Goal: Task Accomplishment & Management: Manage account settings

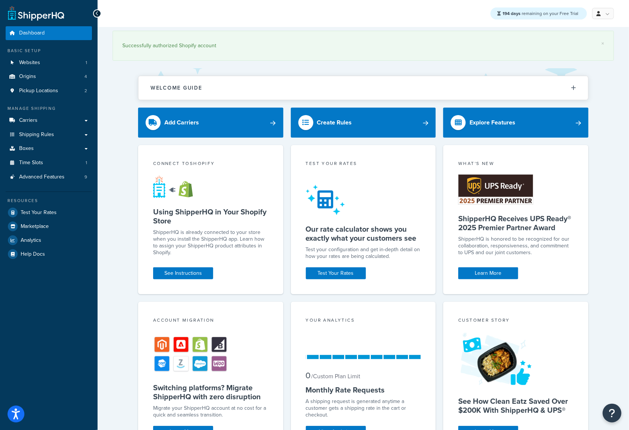
click at [72, 183] on ul "Dashboard Basic Setup Websites 1 Origins 4 Pickup Locations 2 Manage Shipping C…" at bounding box center [49, 143] width 86 height 235
click at [71, 176] on link "Advanced Features 9" at bounding box center [49, 177] width 86 height 14
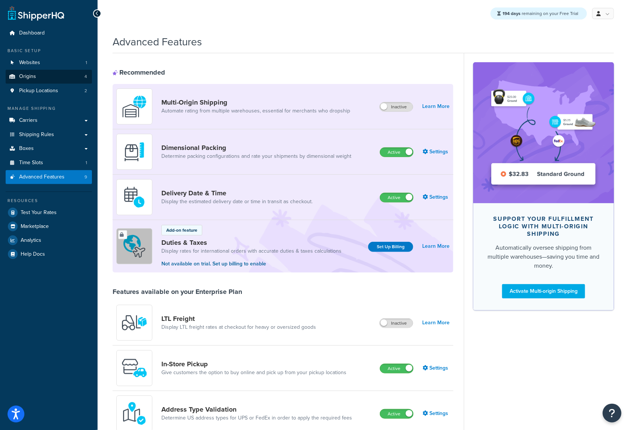
click at [51, 78] on link "Origins 4" at bounding box center [49, 77] width 86 height 14
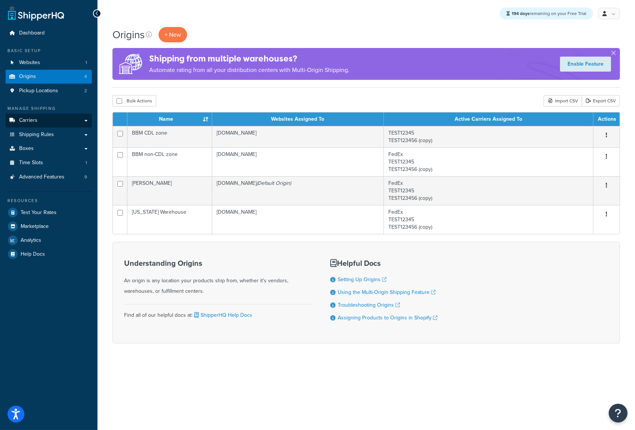
click at [57, 116] on link "Carriers" at bounding box center [49, 121] width 86 height 14
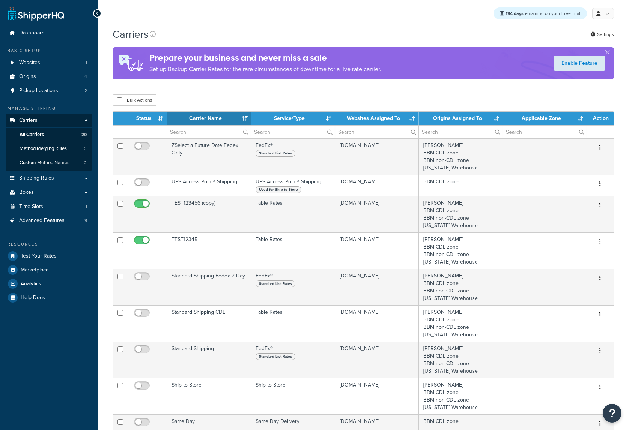
select select "15"
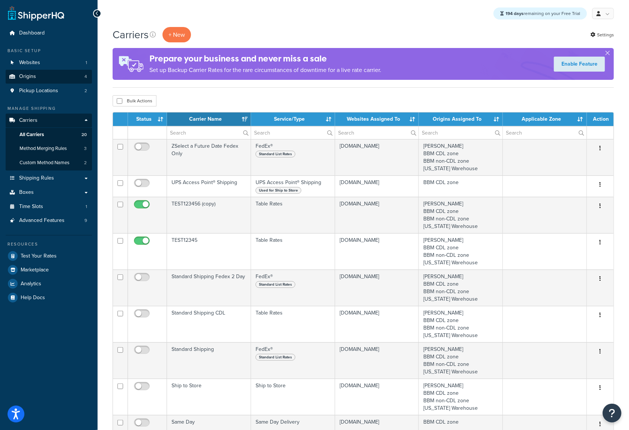
click at [86, 78] on span "4" at bounding box center [85, 77] width 3 height 6
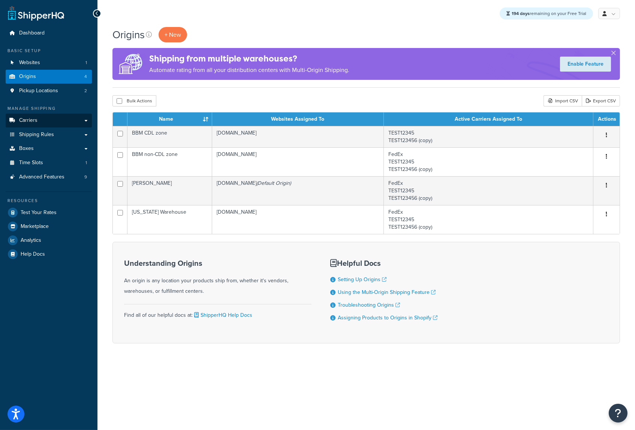
click at [49, 118] on link "Carriers" at bounding box center [49, 121] width 86 height 14
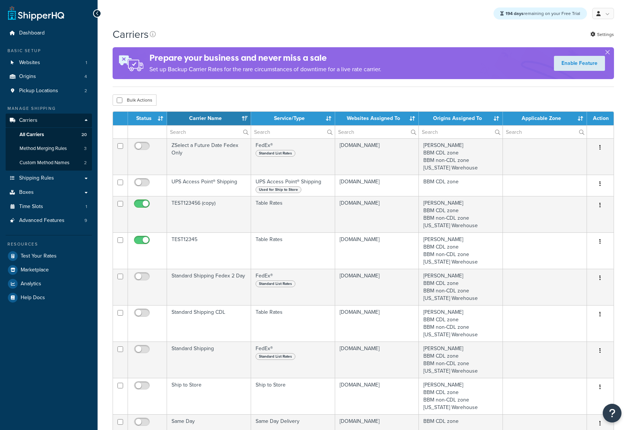
select select "15"
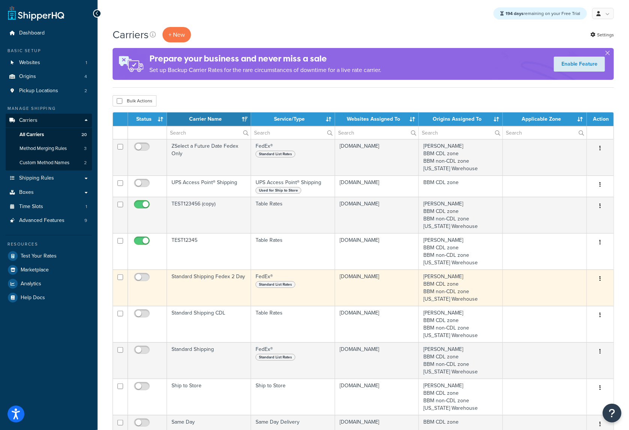
click at [234, 281] on td "Standard Shipping Fedex 2 Day" at bounding box center [209, 288] width 84 height 36
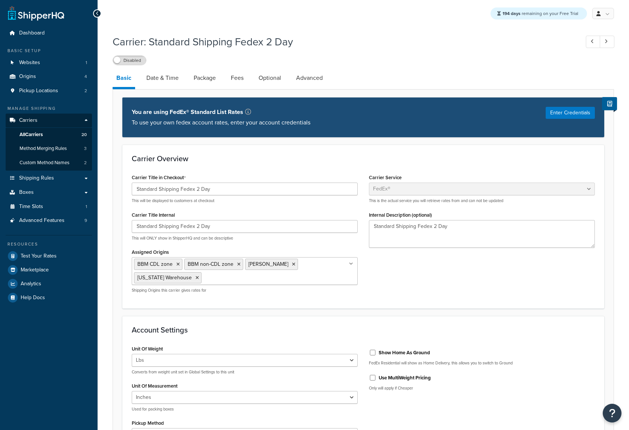
select select "fedEx"
select select "REGULAR_PICKUP"
select select "YOUR_PACKAGING"
click at [243, 78] on link "Fees" at bounding box center [237, 78] width 20 height 18
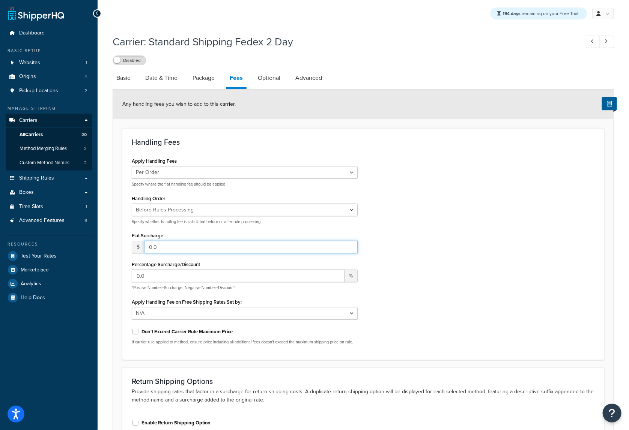
click at [221, 241] on input "0.0" at bounding box center [250, 247] width 213 height 13
click at [197, 272] on input "0.0" at bounding box center [238, 276] width 213 height 13
type input "-50"
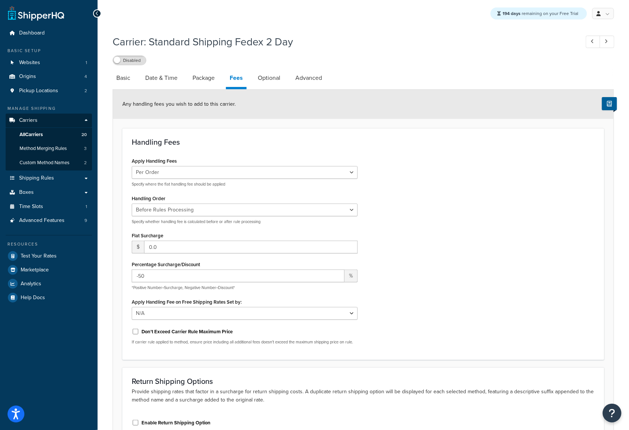
click at [429, 256] on div "Apply Handling Fees Per Order Per Item Per Package Specify where the flat handl…" at bounding box center [363, 253] width 474 height 195
click at [121, 78] on link "Basic" at bounding box center [123, 78] width 21 height 18
select select "fedEx"
select select "REGULAR_PICKUP"
select select "YOUR_PACKAGING"
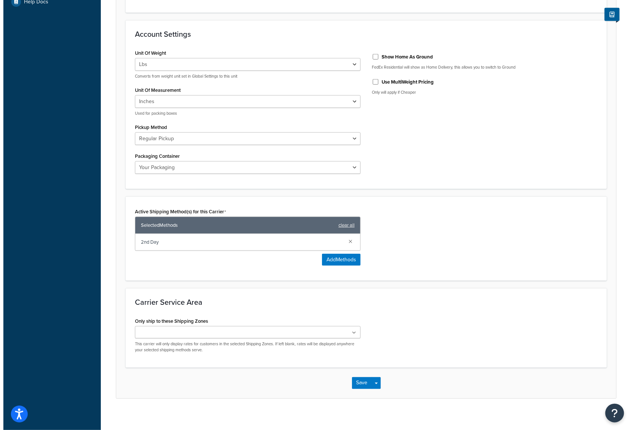
scroll to position [295, 0]
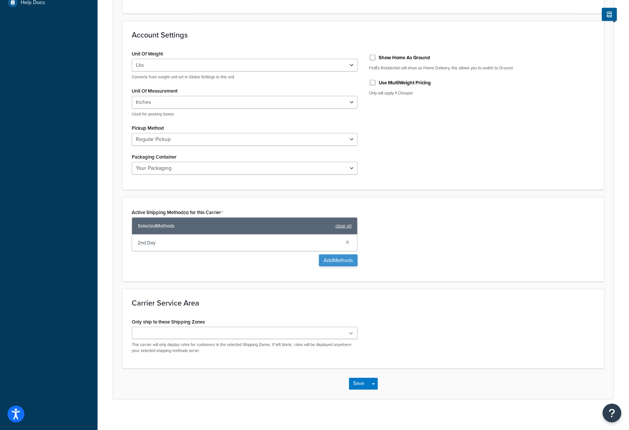
click at [342, 255] on button "Add Methods" at bounding box center [338, 261] width 39 height 12
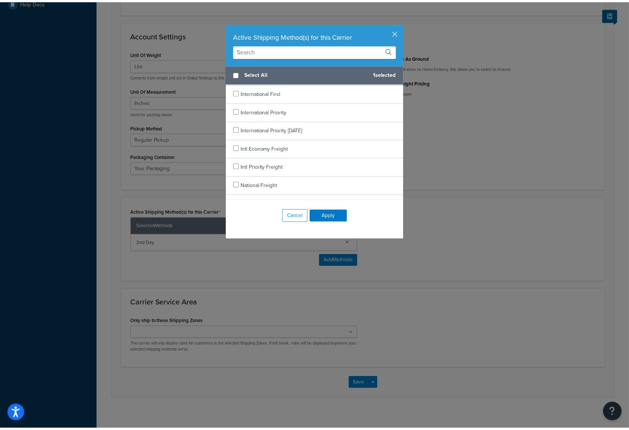
scroll to position [642, 0]
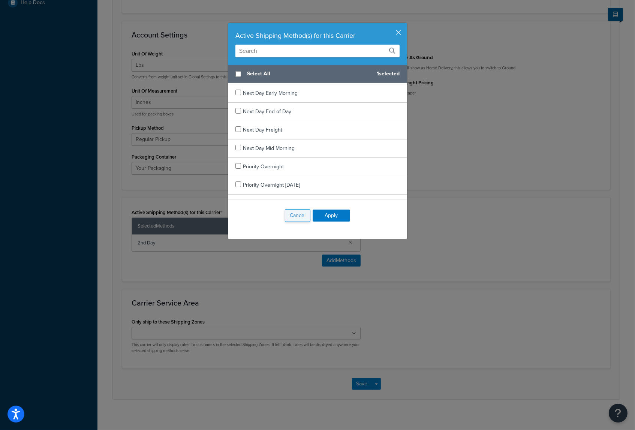
click at [298, 216] on button "Cancel" at bounding box center [298, 215] width 26 height 13
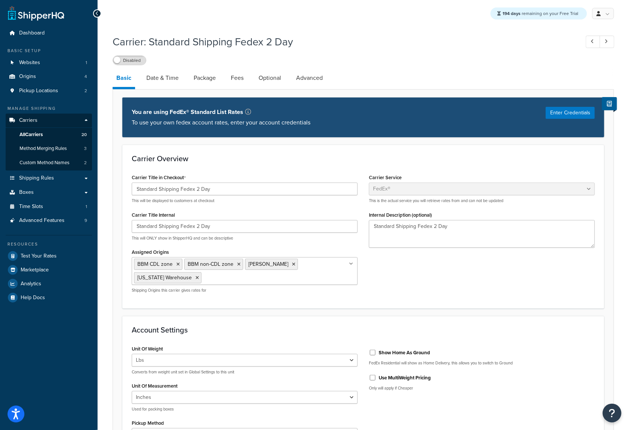
scroll to position [0, 0]
click at [165, 75] on link "Date & Time" at bounding box center [163, 78] width 40 height 18
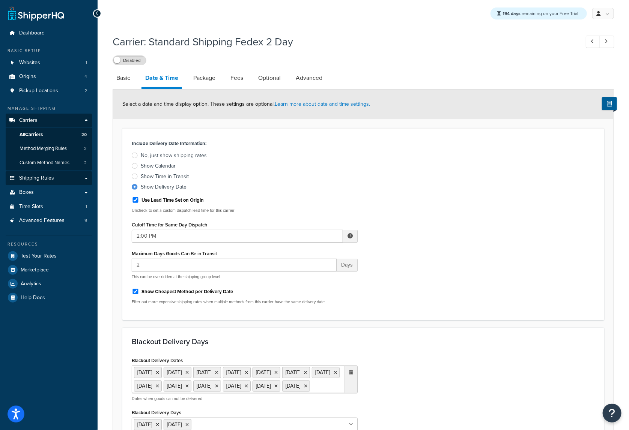
click at [43, 176] on span "Shipping Rules" at bounding box center [36, 178] width 35 height 6
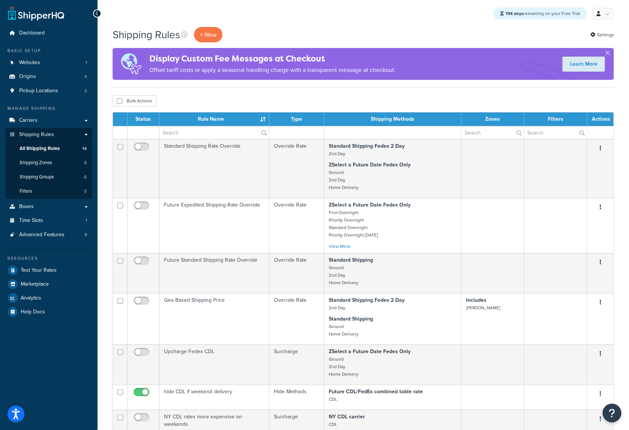
click at [274, 105] on div "Bulk Actions Duplicate Delete" at bounding box center [363, 100] width 501 height 11
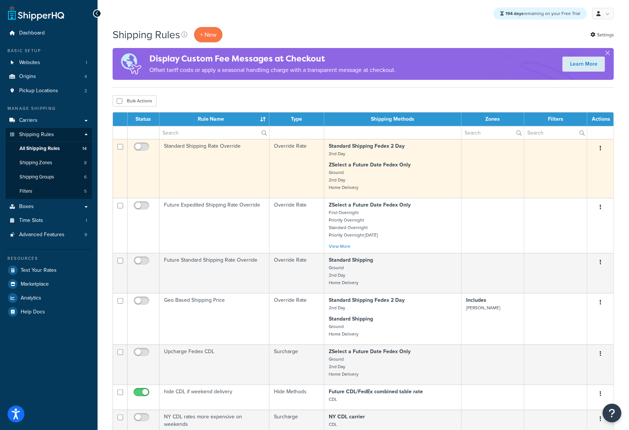
click at [402, 171] on p "ZSelect a Future Date Fedex Only Ground 2nd Day Home Delivery" at bounding box center [393, 176] width 128 height 30
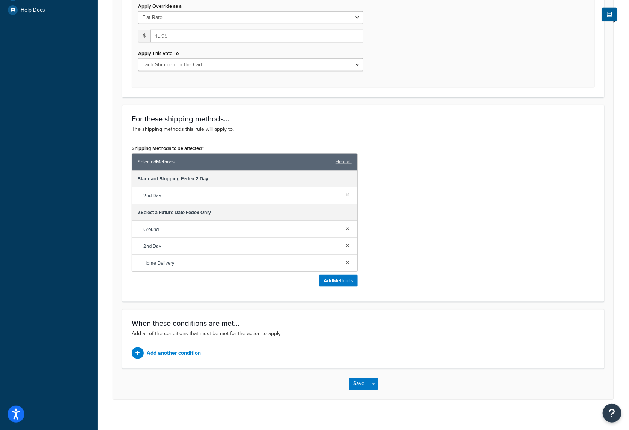
scroll to position [302, 0]
click at [185, 348] on p "Add another condition" at bounding box center [174, 353] width 54 height 11
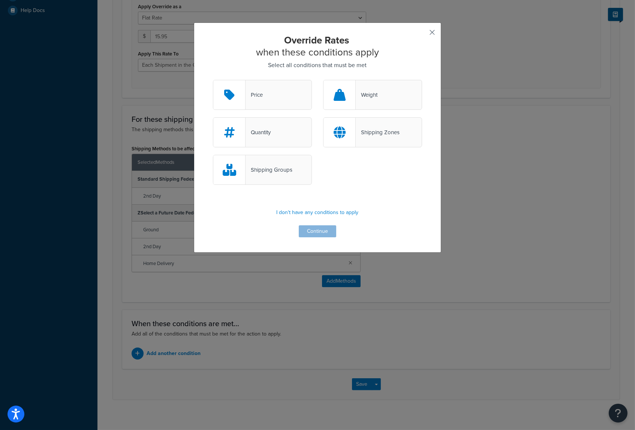
click at [422, 34] on button "button" at bounding box center [421, 35] width 2 height 2
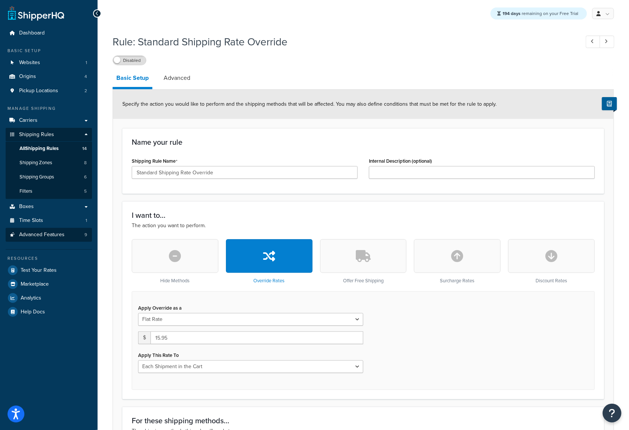
click at [63, 234] on span "Advanced Features" at bounding box center [41, 235] width 45 height 6
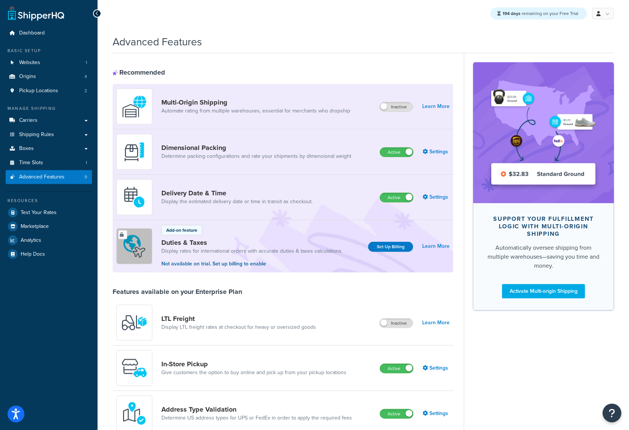
click at [101, 287] on div "Advanced Features Recommended Multi-Origin Shipping Automate rating from multip…" at bounding box center [363, 402] width 531 height 742
click at [50, 228] on link "Marketplace" at bounding box center [49, 227] width 86 height 14
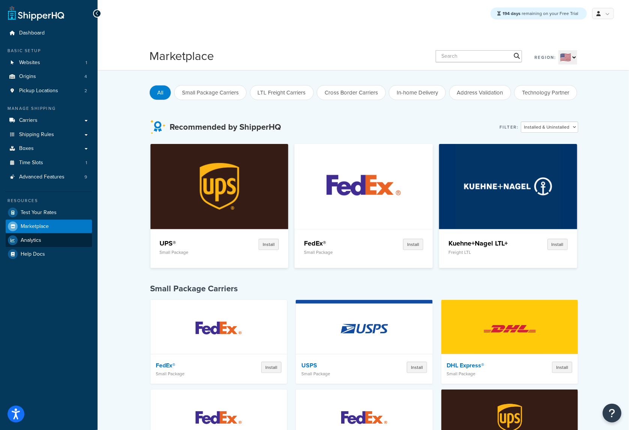
click at [50, 236] on link "Analytics" at bounding box center [49, 241] width 86 height 14
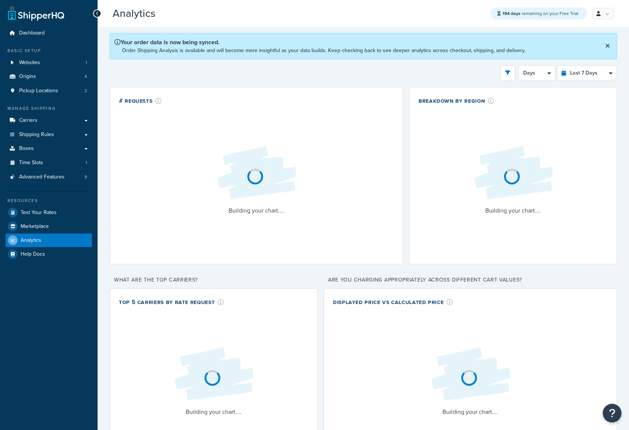
select select "last_7_days"
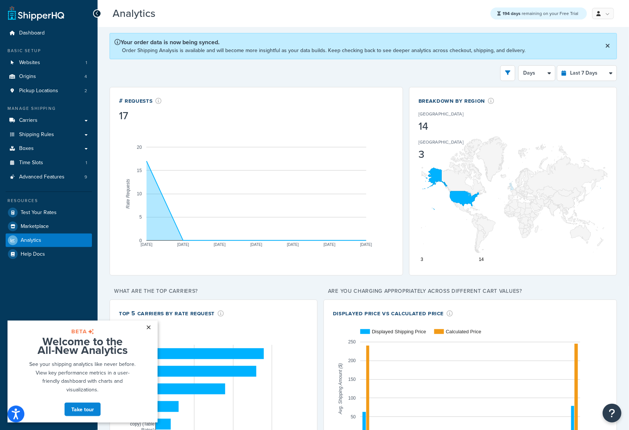
click at [152, 329] on link "×" at bounding box center [148, 327] width 13 height 14
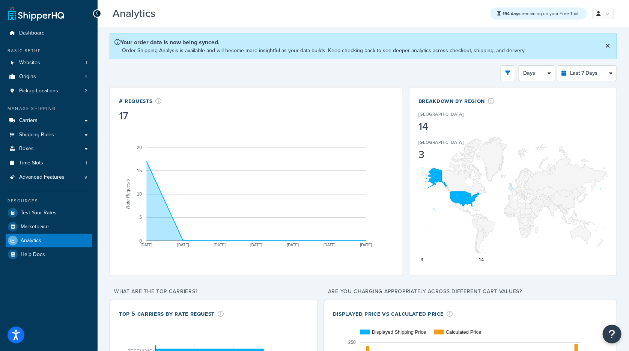
click at [322, 76] on div "Filters Website [DOMAIN_NAME] Destination [GEOGRAPHIC_DATA] [GEOGRAPHIC_DATA] […" at bounding box center [363, 73] width 507 height 16
